Goal: Task Accomplishment & Management: Use online tool/utility

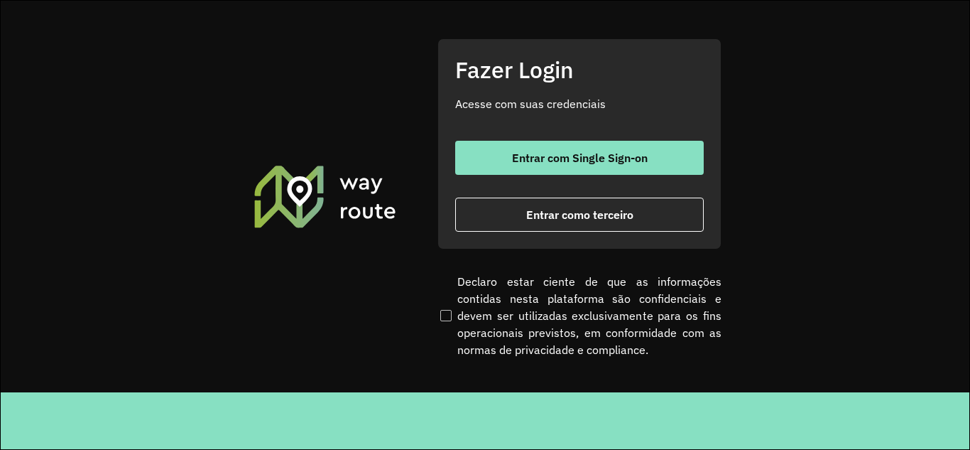
click at [570, 240] on div "Fazer Login Acesse com suas credenciais Entrar com Single Sign-on Entrar como t…" at bounding box center [580, 143] width 284 height 210
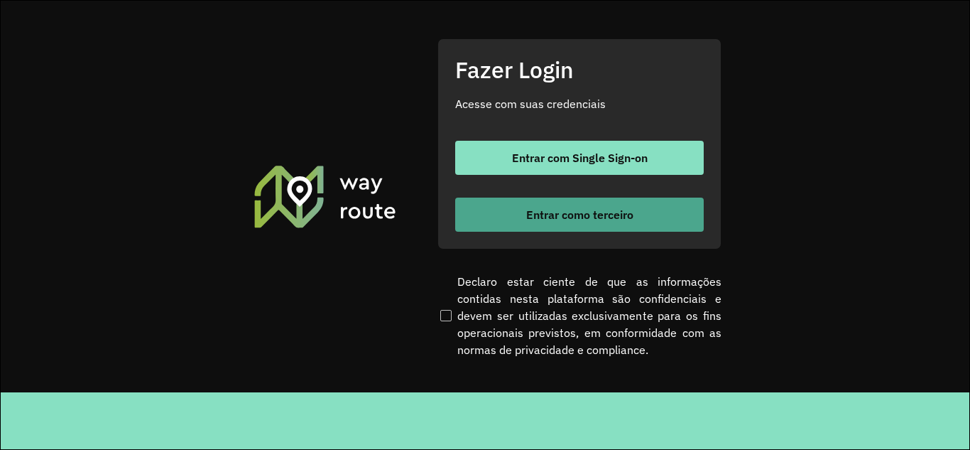
click at [582, 212] on span "Entrar como terceiro" at bounding box center [579, 214] width 107 height 11
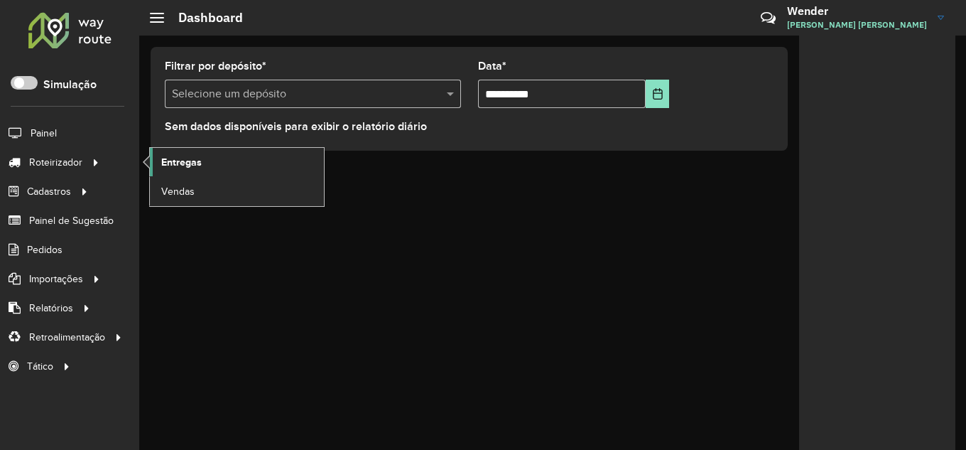
click at [203, 157] on link "Entregas" at bounding box center [237, 162] width 174 height 28
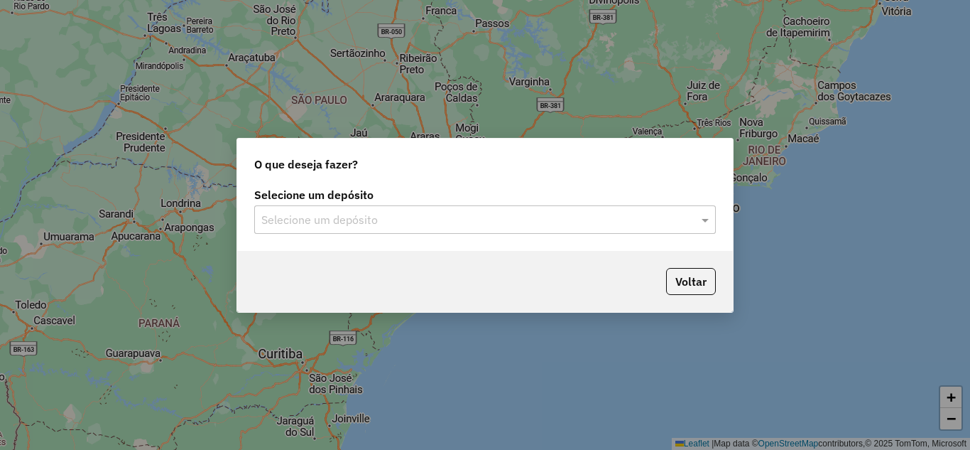
click at [374, 224] on input "text" at bounding box center [470, 220] width 419 height 17
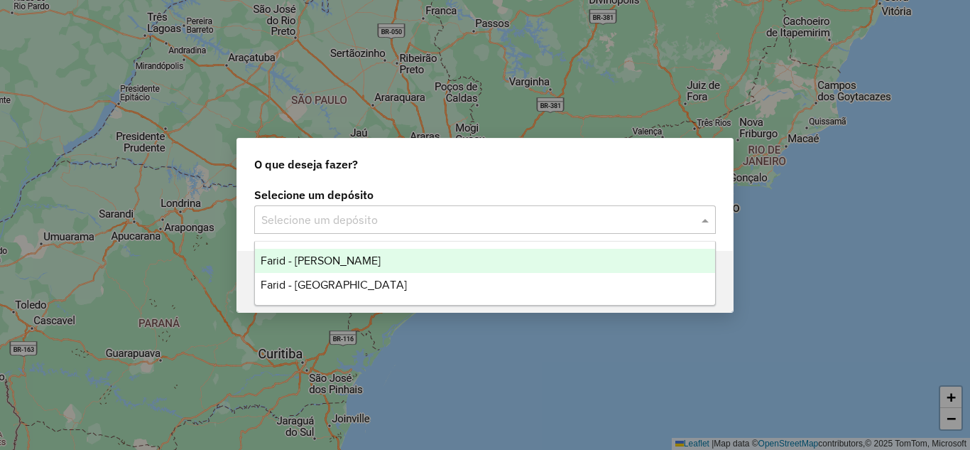
click at [370, 254] on span "Farid - [PERSON_NAME]" at bounding box center [321, 260] width 120 height 12
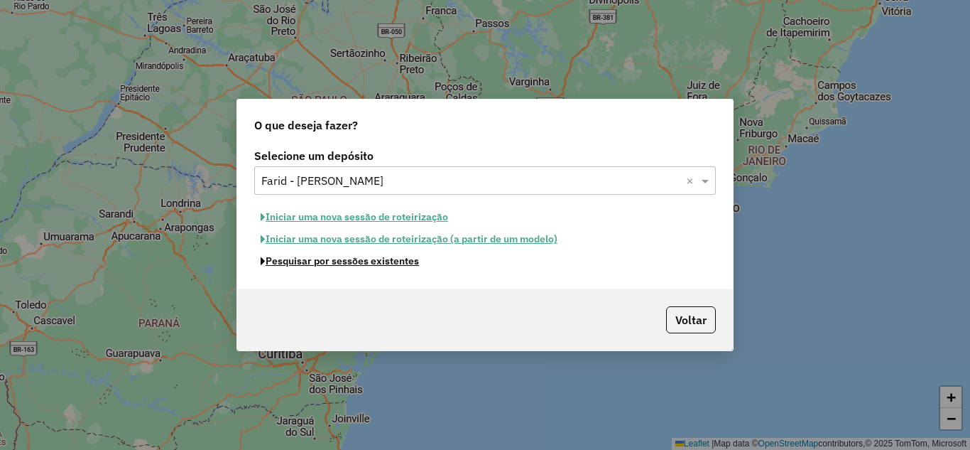
click at [355, 264] on button "Pesquisar por sessões existentes" at bounding box center [339, 261] width 171 height 22
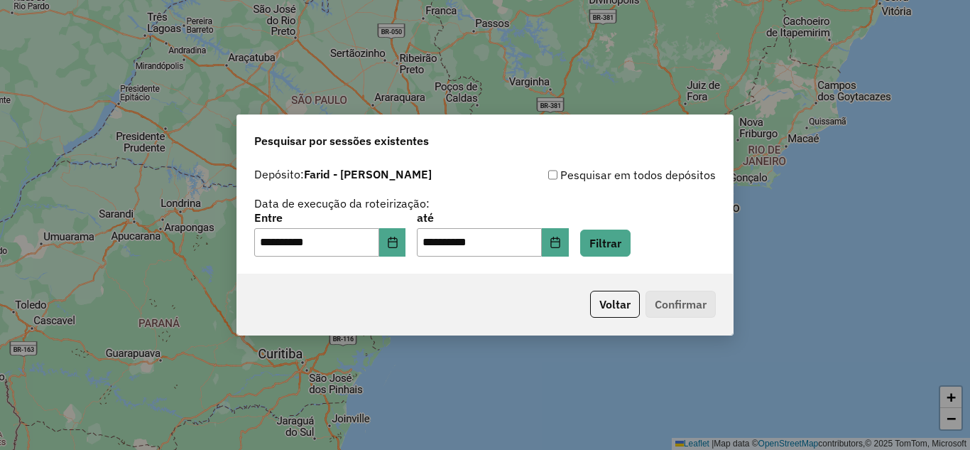
click at [639, 226] on div "**********" at bounding box center [485, 234] width 462 height 44
click at [631, 239] on button "Filtrar" at bounding box center [605, 242] width 50 height 27
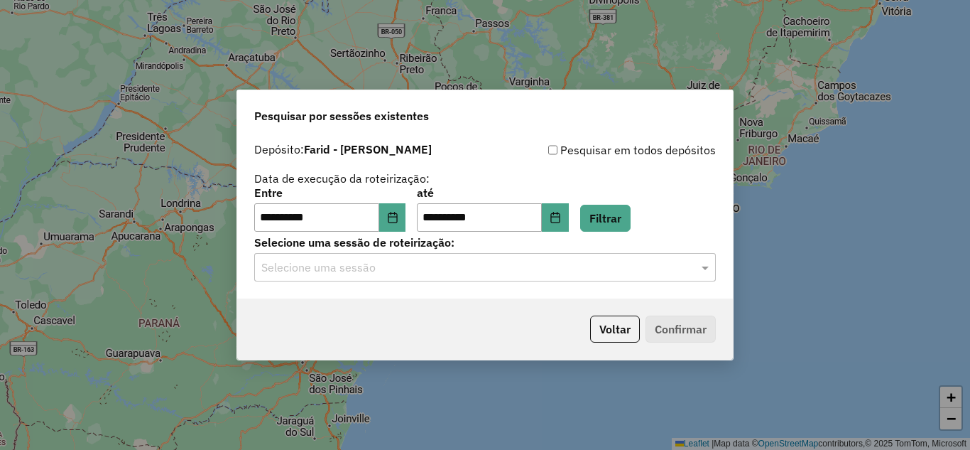
click at [367, 271] on input "text" at bounding box center [470, 267] width 419 height 17
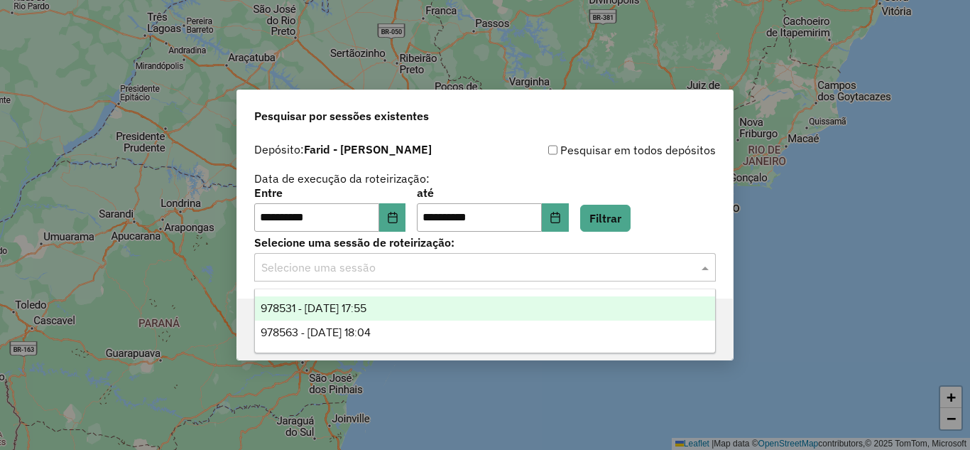
click at [367, 308] on span "978531 - 13/08/2025 17:55" at bounding box center [314, 308] width 106 height 12
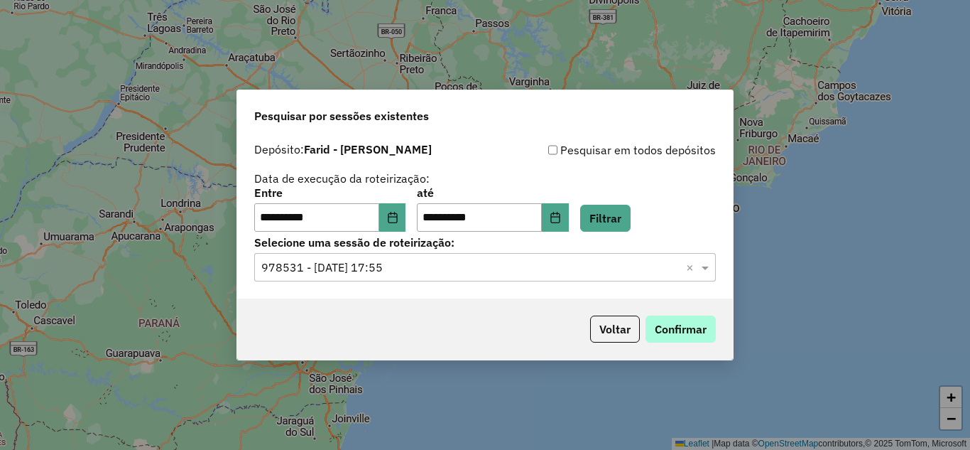
click at [690, 315] on div "Voltar Confirmar" at bounding box center [485, 328] width 496 height 61
click at [690, 325] on button "Confirmar" at bounding box center [681, 328] width 70 height 27
click at [482, 276] on div "Selecione uma sessão × 978531 - 13/08/2025 17:55 ×" at bounding box center [485, 267] width 462 height 28
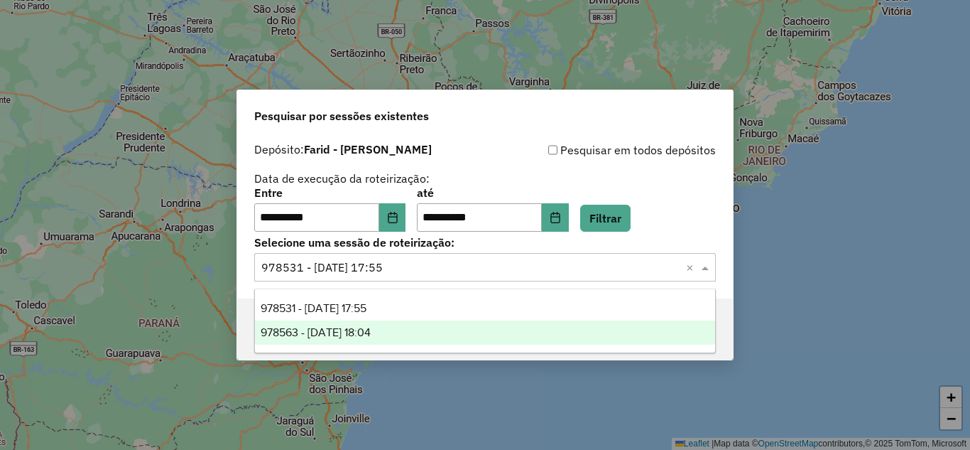
click at [399, 335] on div "978563 - 13/08/2025 18:04" at bounding box center [485, 332] width 460 height 24
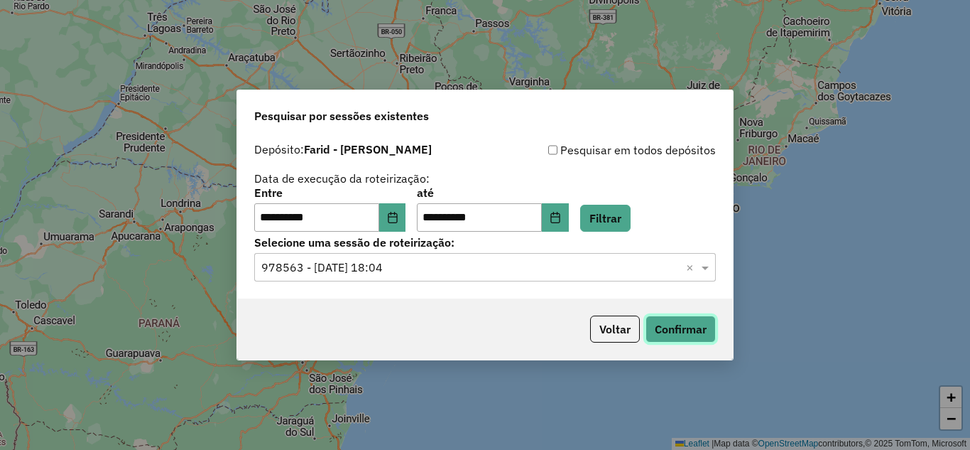
click at [676, 330] on button "Confirmar" at bounding box center [681, 328] width 70 height 27
